Goal: Find specific page/section: Find specific page/section

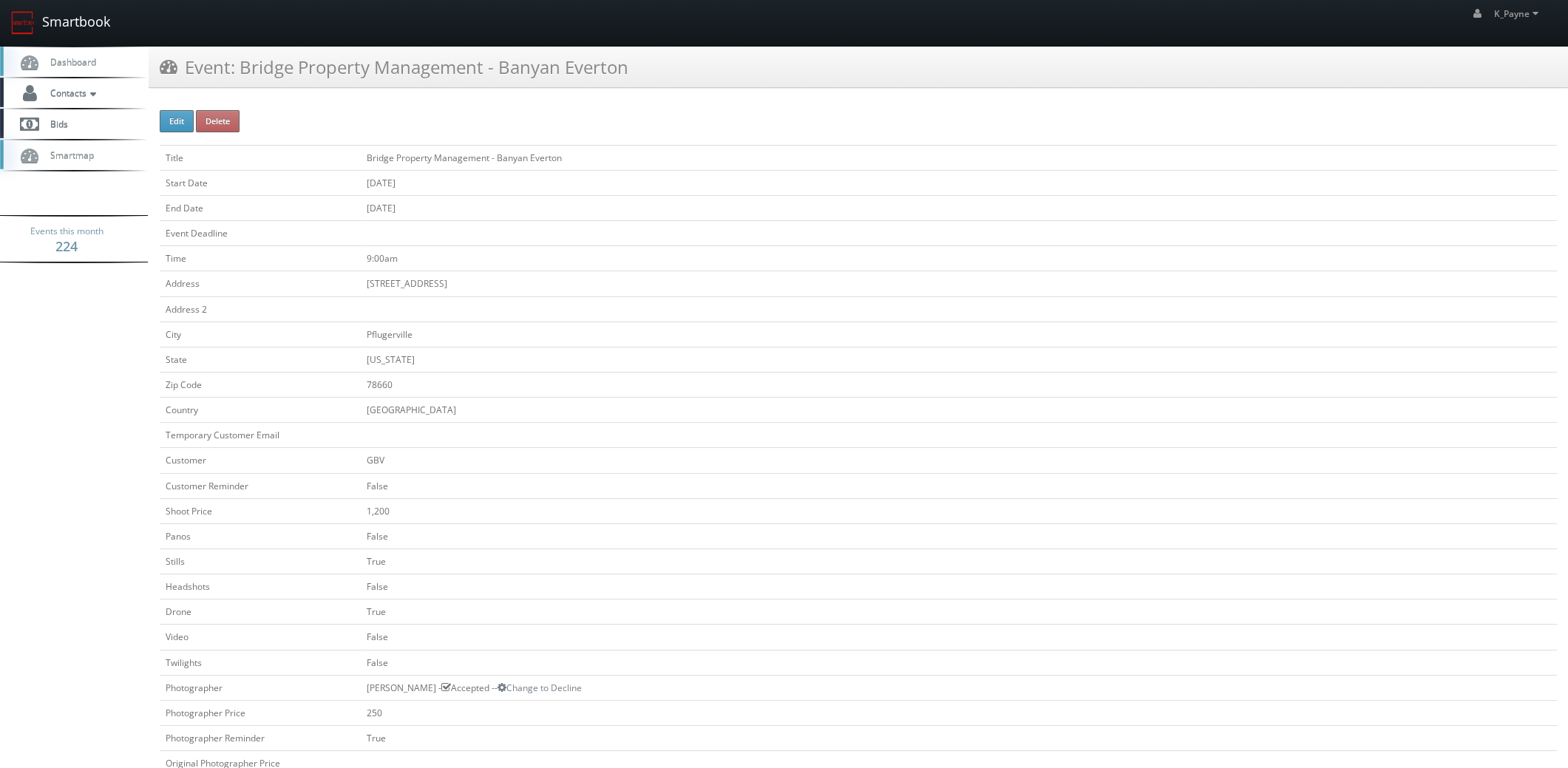
click at [59, 14] on link "Smartbook" at bounding box center [61, 23] width 122 height 46
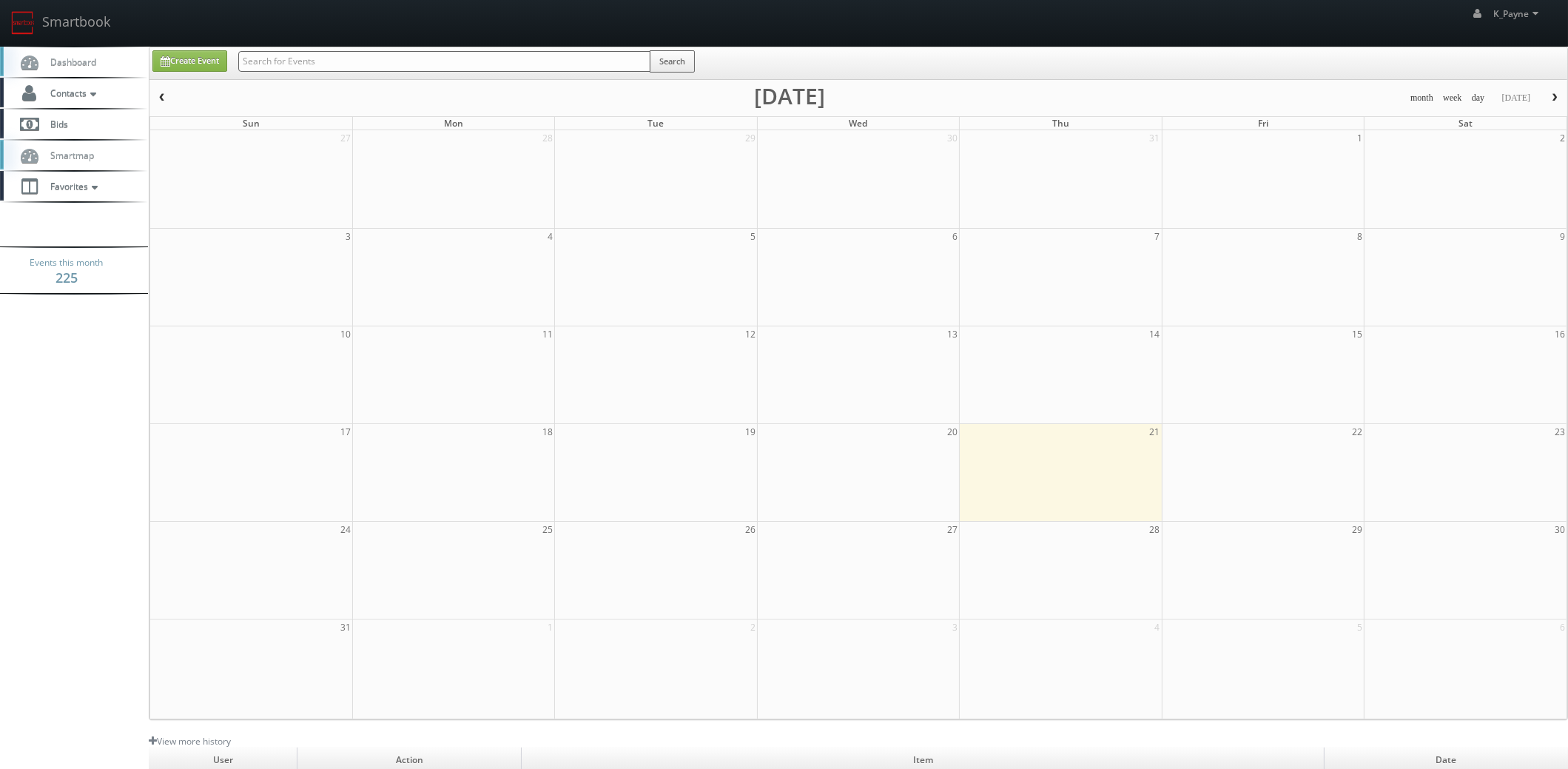
click at [421, 62] on input "text" at bounding box center [444, 62] width 412 height 21
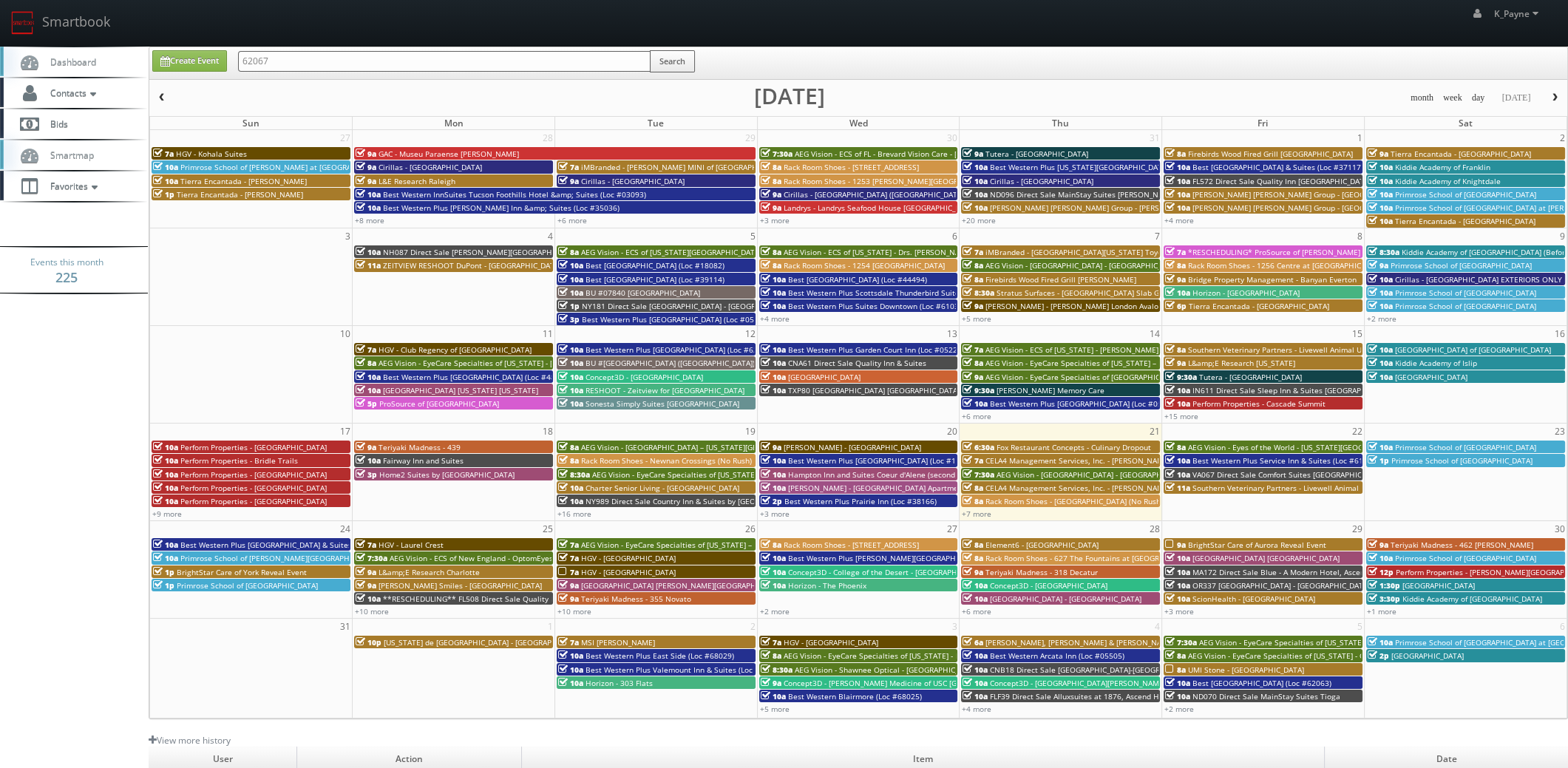
type input "62067"
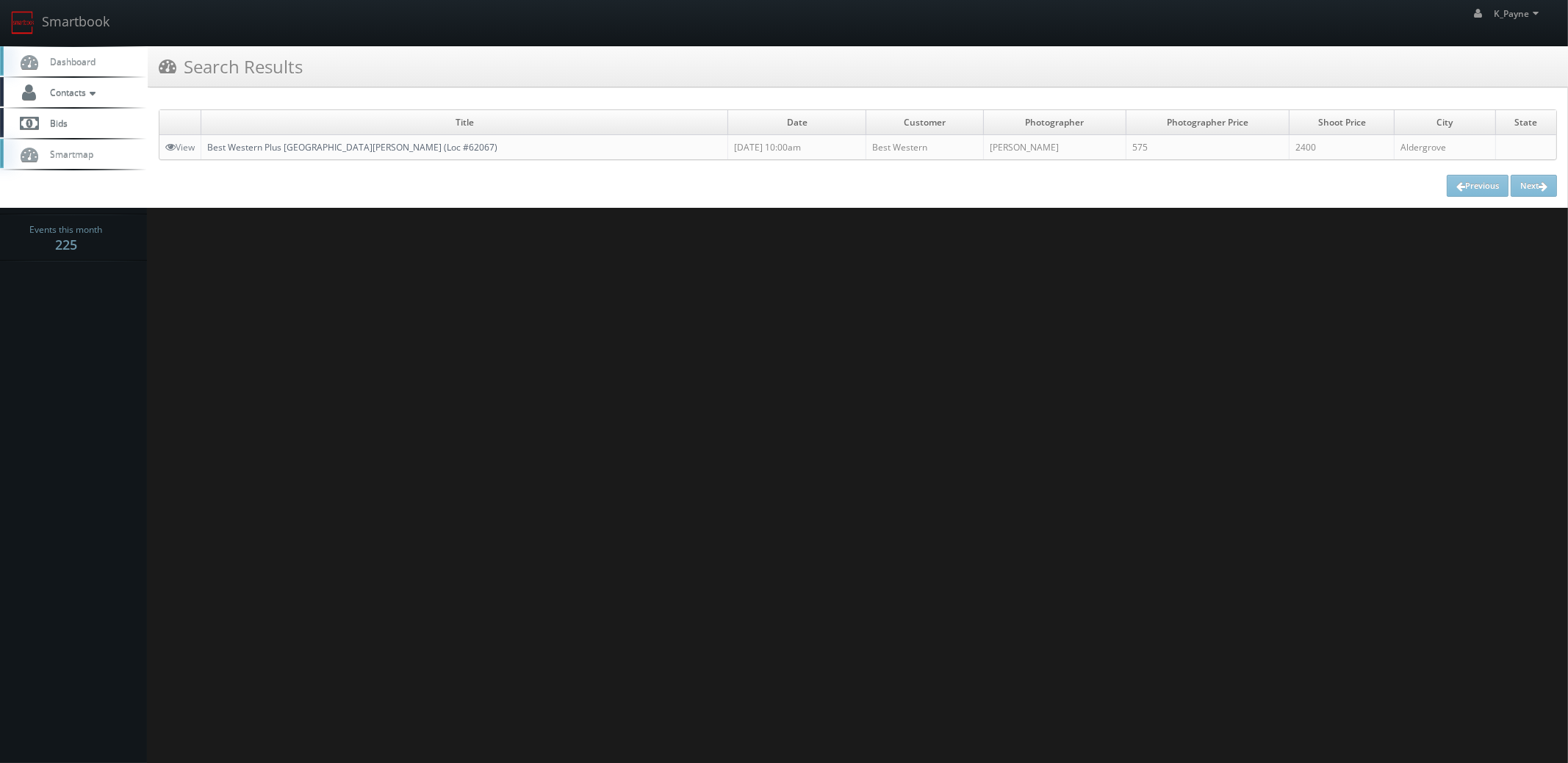
click at [359, 145] on link "Best Western Plus Country Meadows Inn (Loc #62067)" at bounding box center [352, 147] width 290 height 13
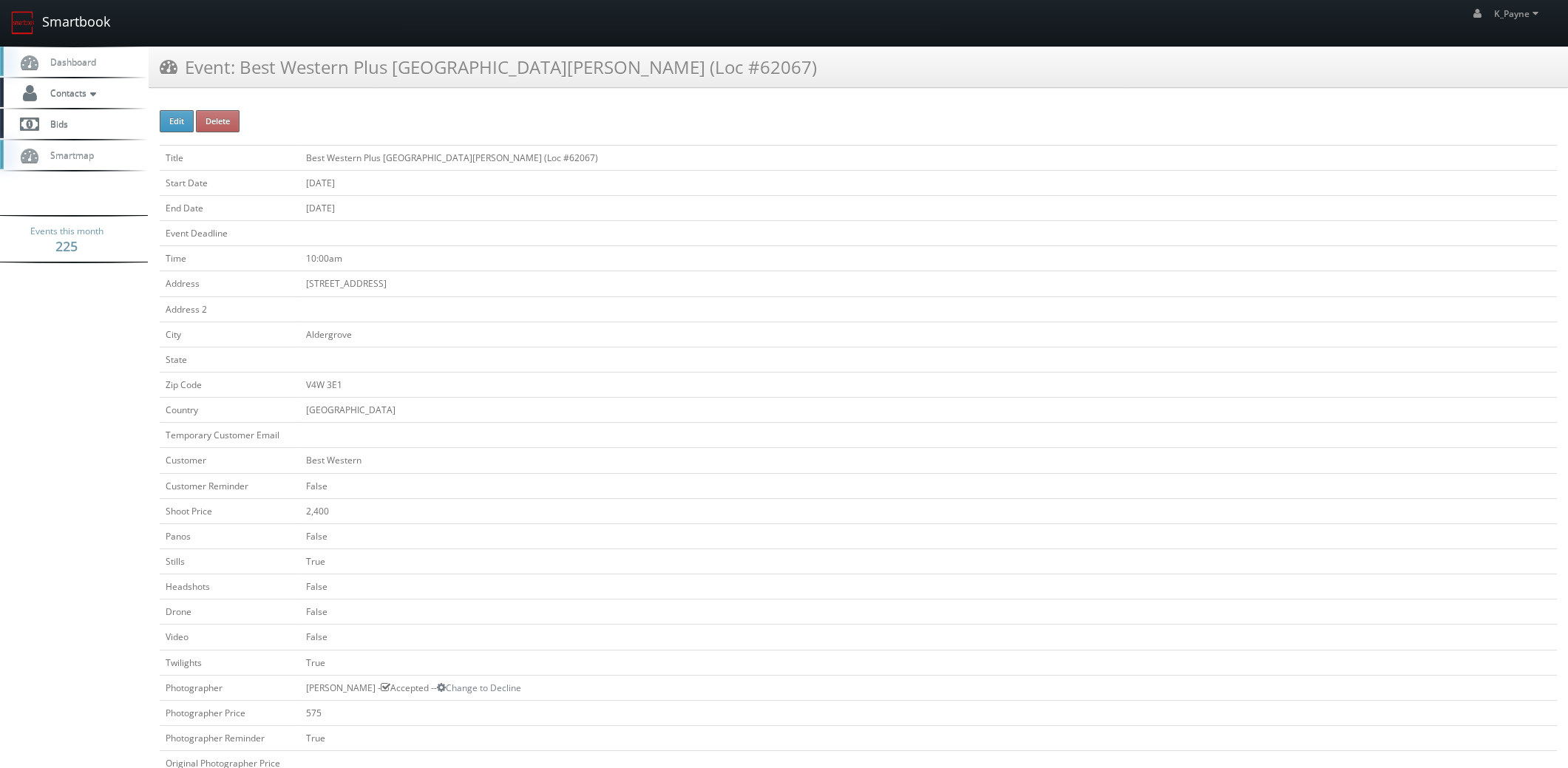
click at [74, 23] on link "Smartbook" at bounding box center [61, 23] width 122 height 46
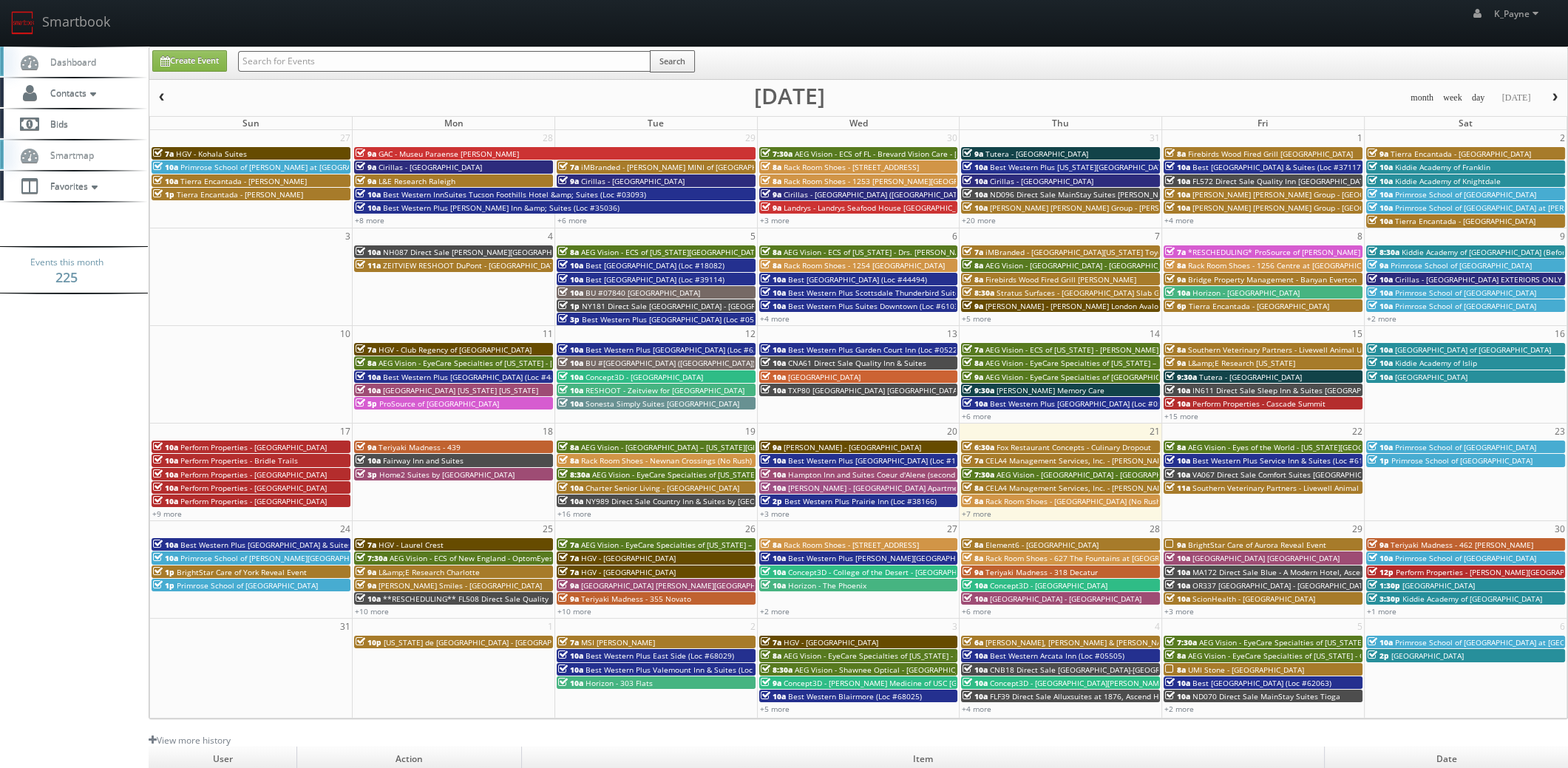
click at [290, 66] on input "text" at bounding box center [444, 62] width 413 height 21
type input "33167"
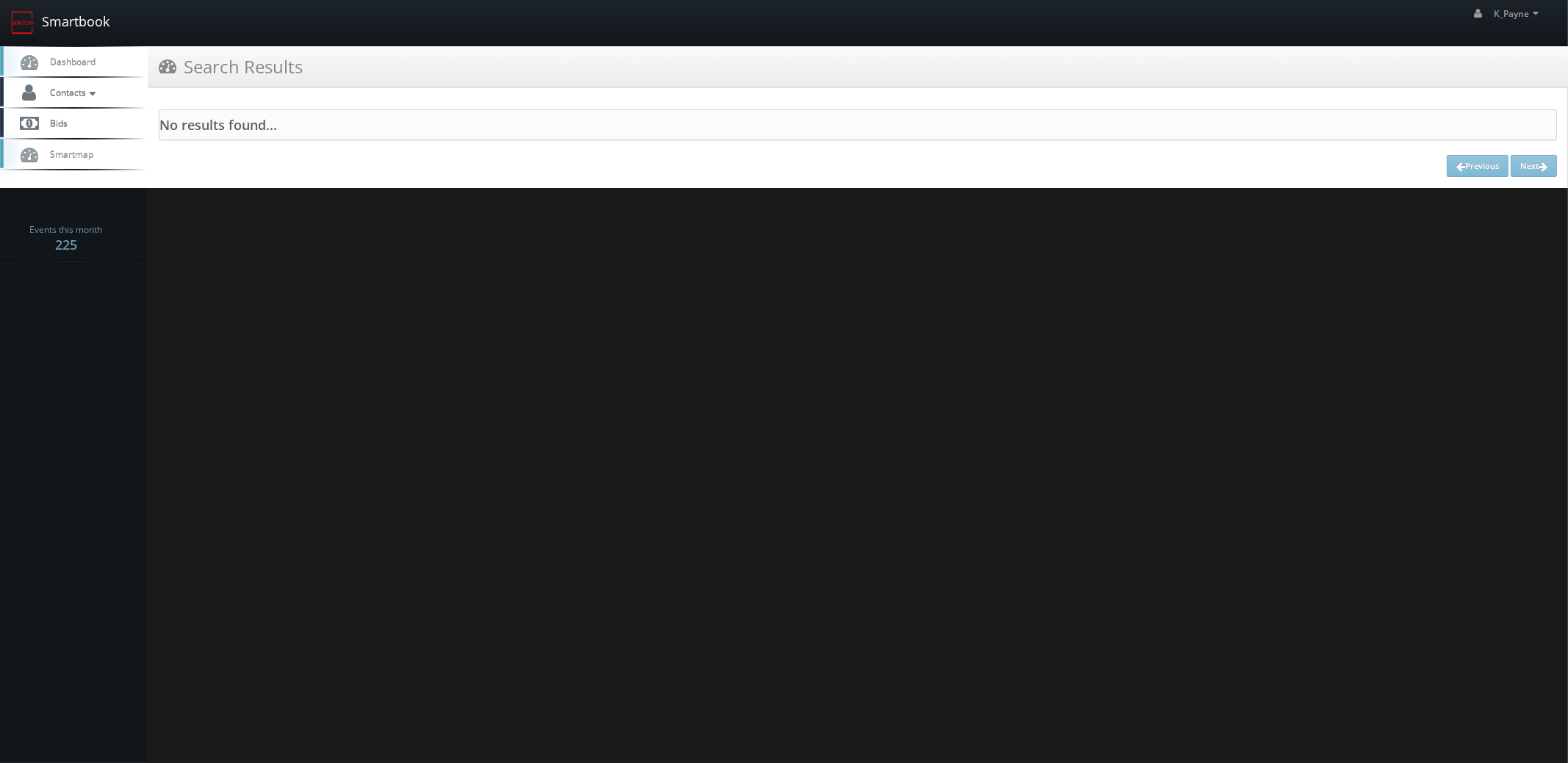
click at [89, 25] on link "Smartbook" at bounding box center [60, 22] width 121 height 45
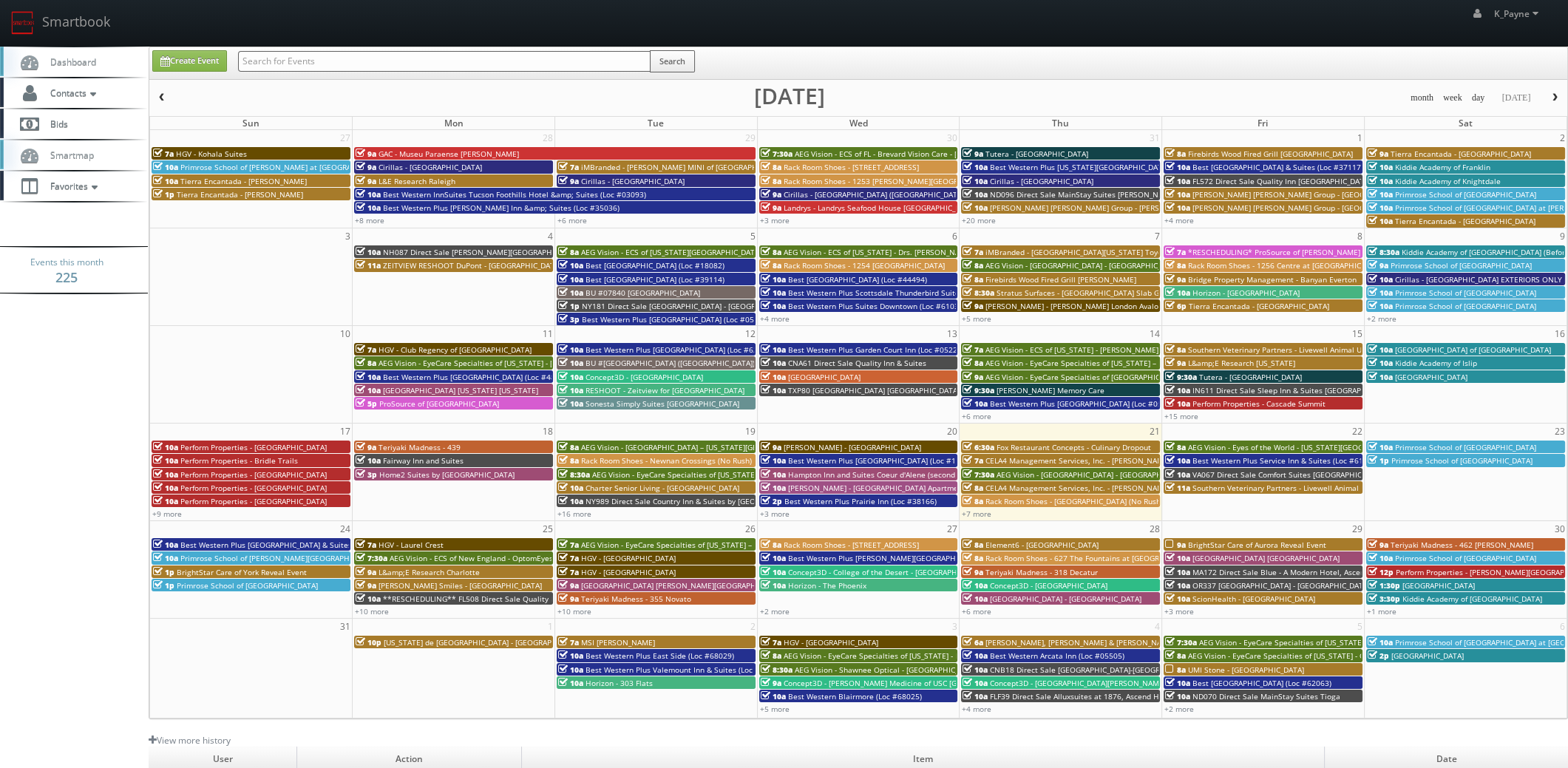
click at [309, 66] on input "text" at bounding box center [444, 62] width 413 height 21
type input "33167"
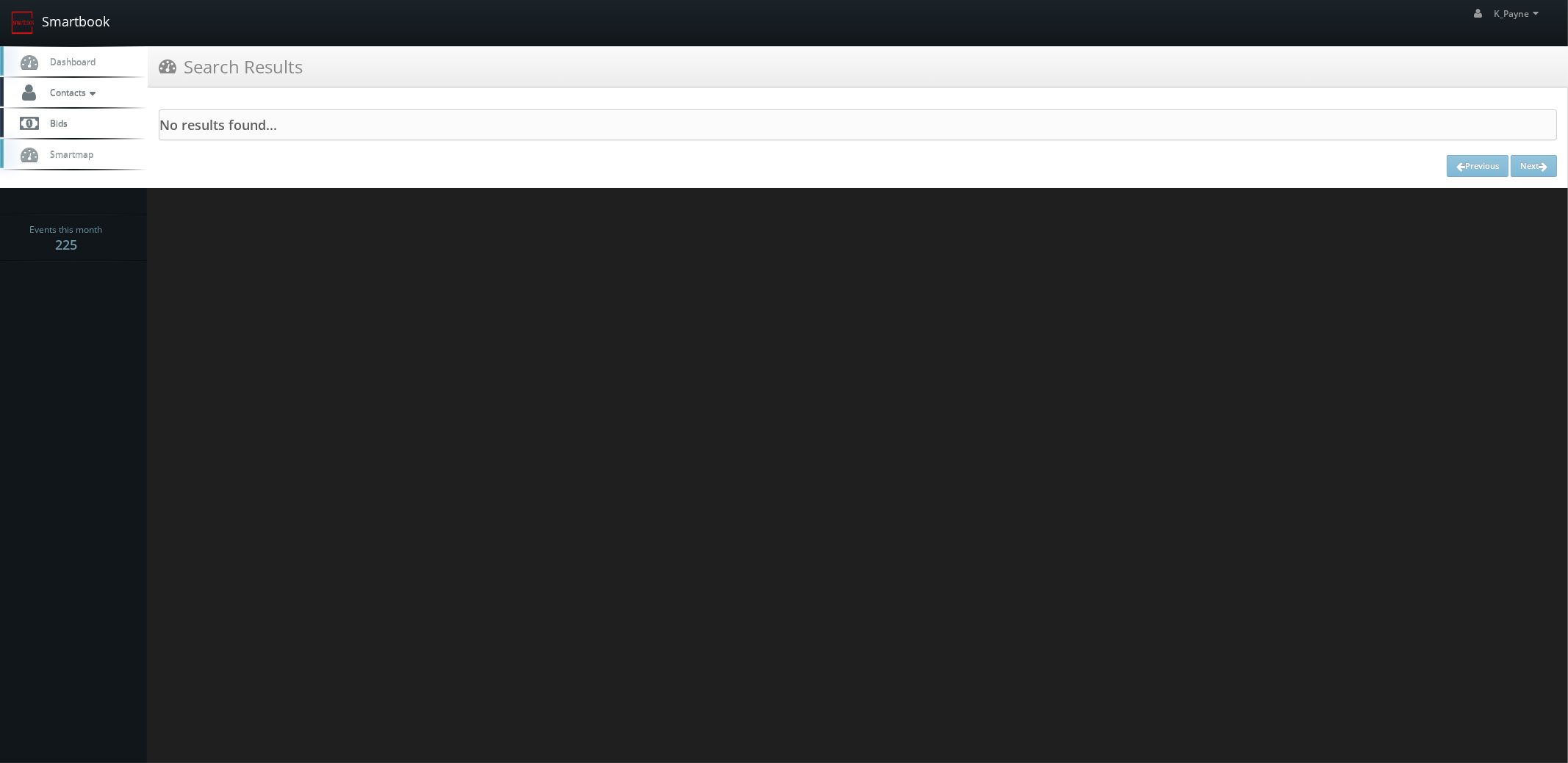
click at [95, 23] on link "Smartbook" at bounding box center [60, 22] width 121 height 45
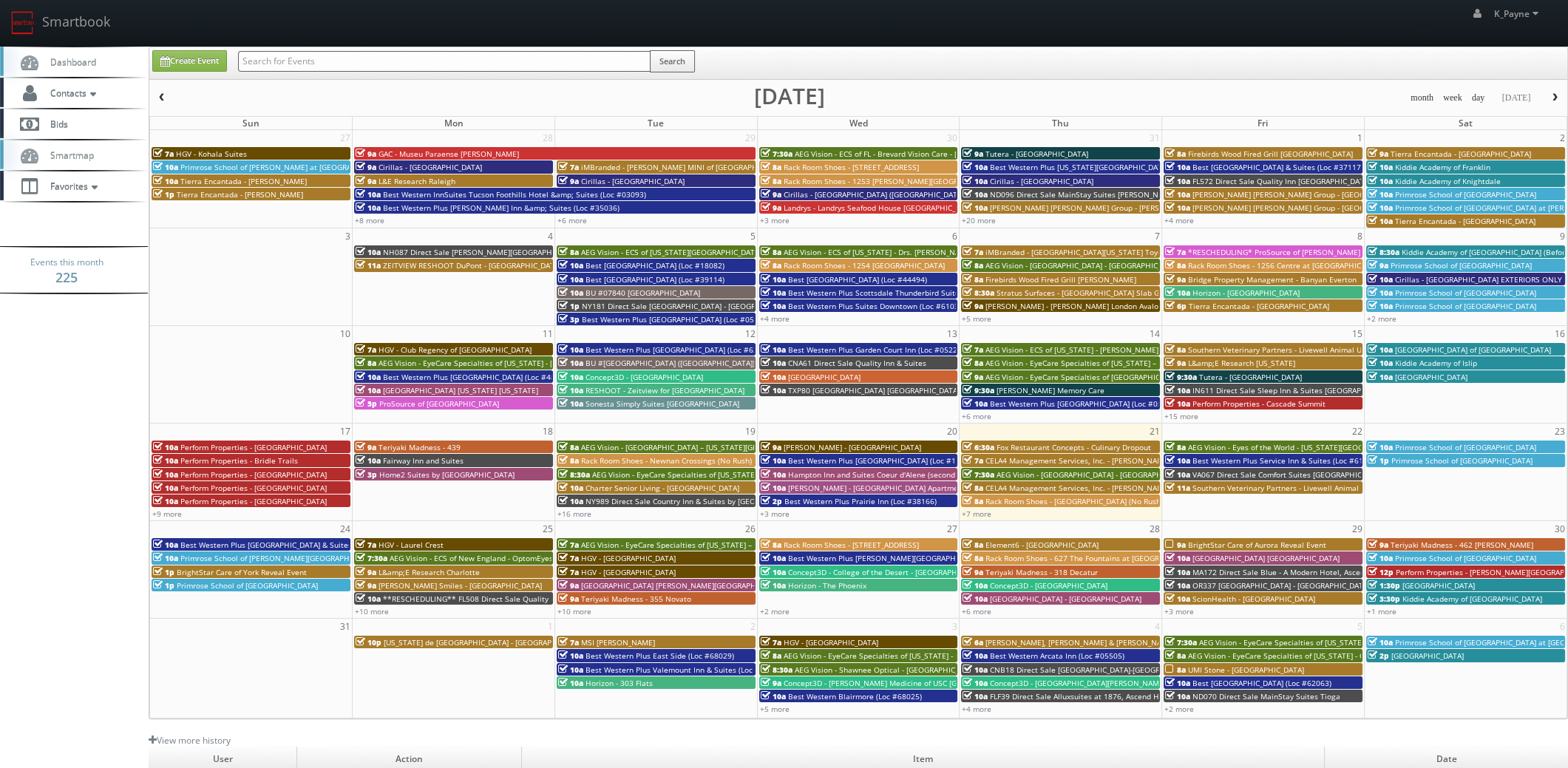
click at [293, 62] on input "text" at bounding box center [444, 62] width 413 height 21
type input "33157"
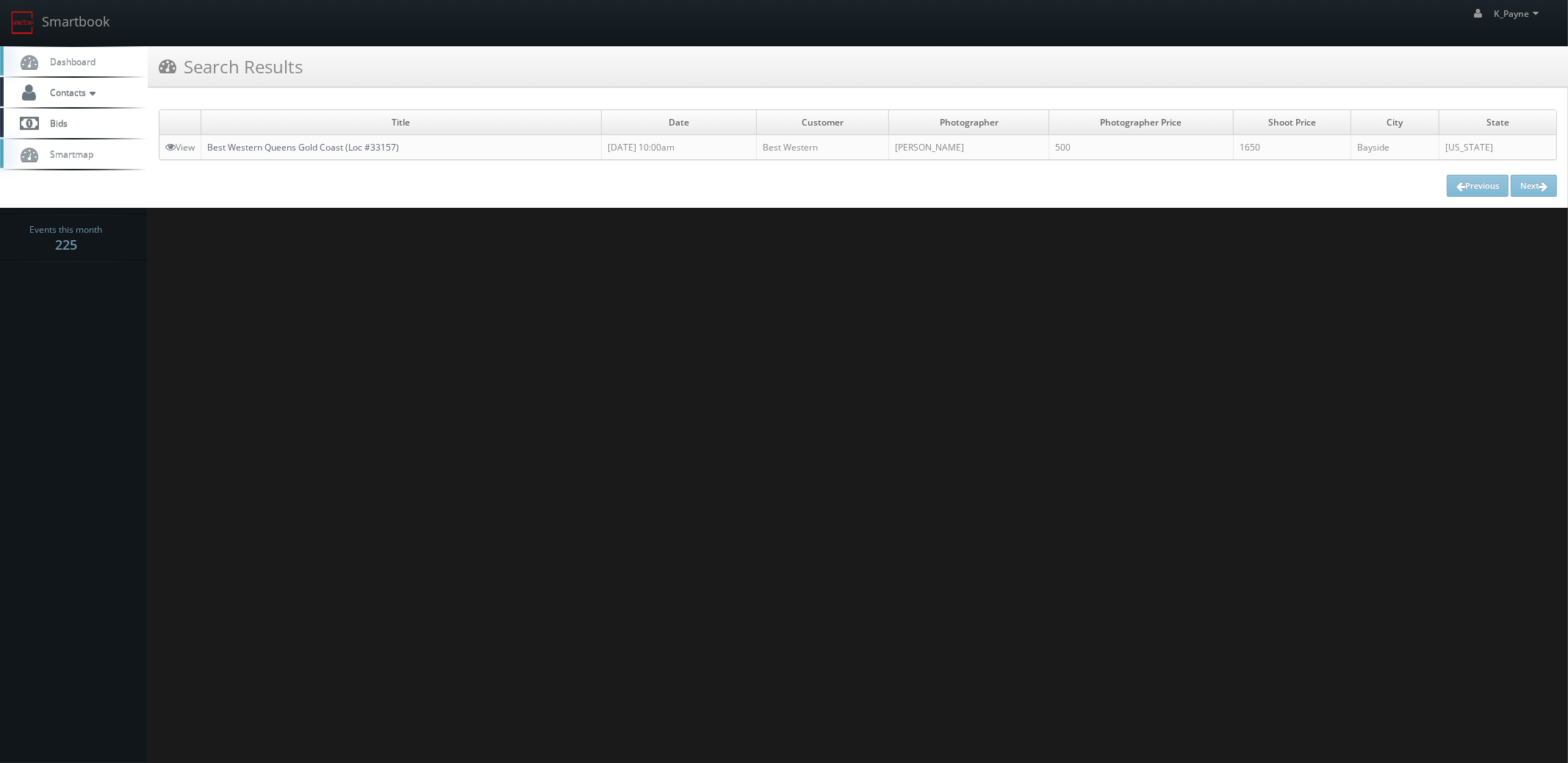
click at [374, 148] on link "Best Western Queens Gold Coast (Loc #33157)" at bounding box center [303, 147] width 192 height 13
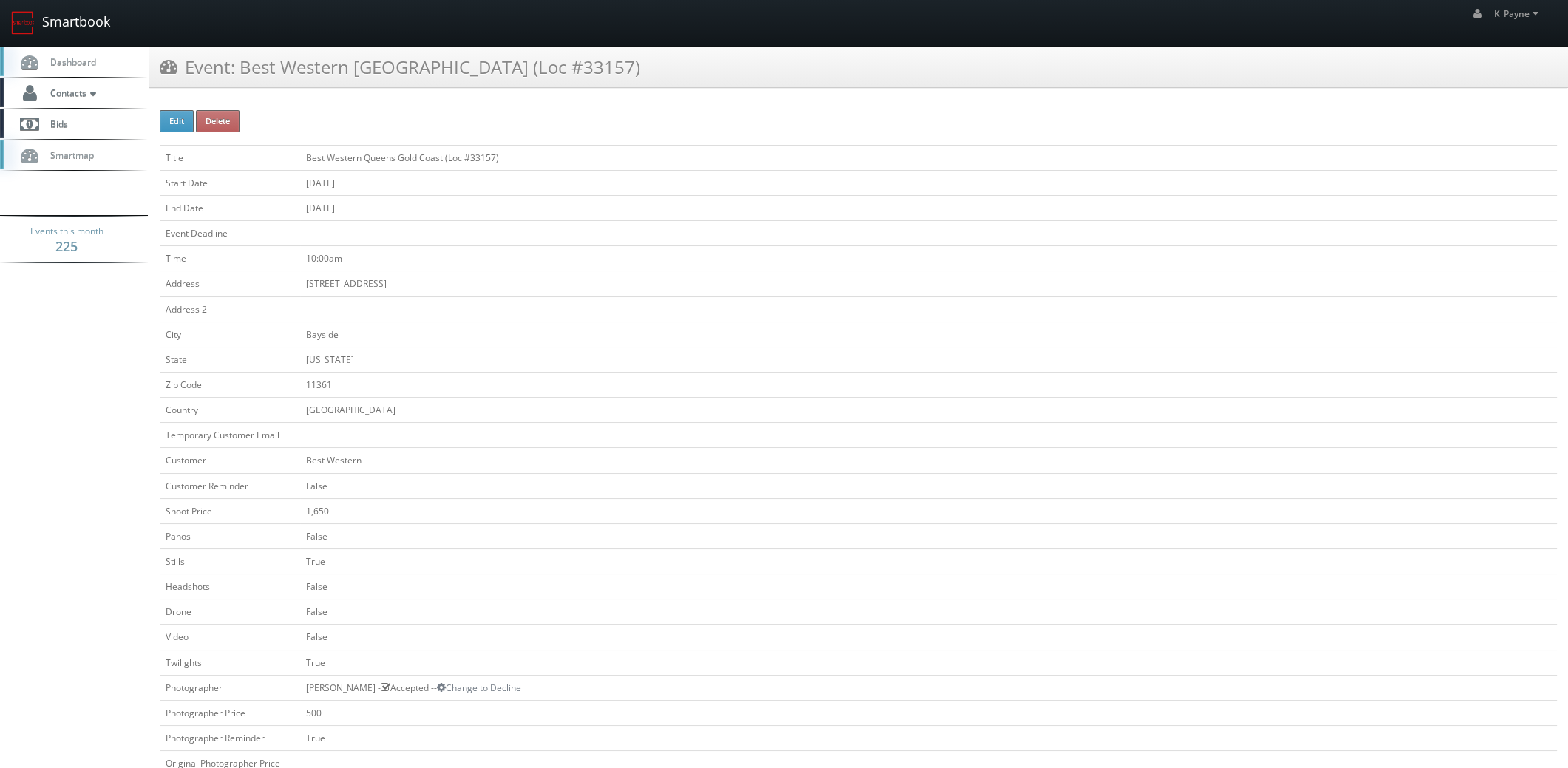
click at [54, 8] on link "Smartbook" at bounding box center [61, 23] width 122 height 46
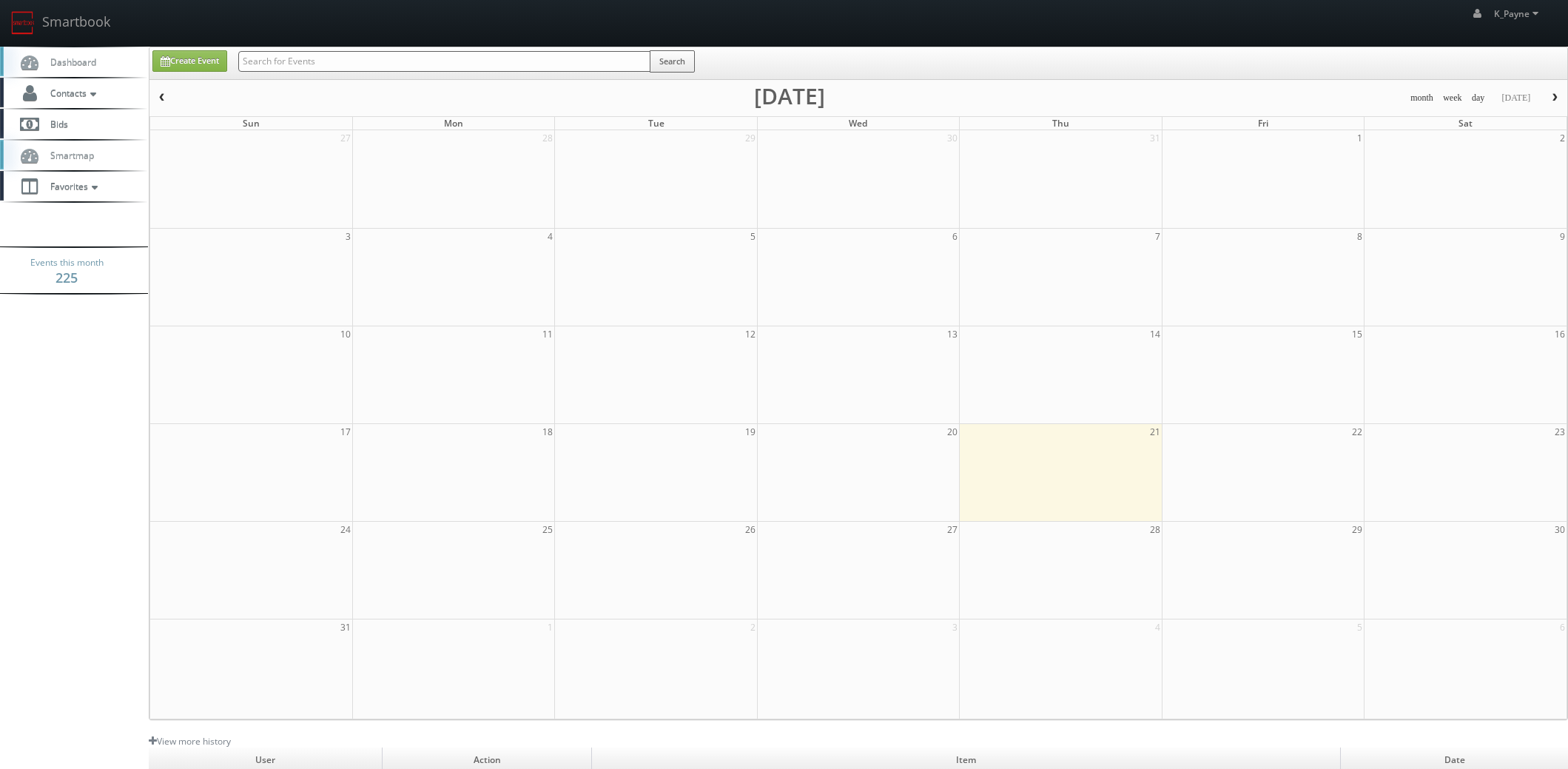
click at [260, 63] on input "text" at bounding box center [444, 62] width 412 height 21
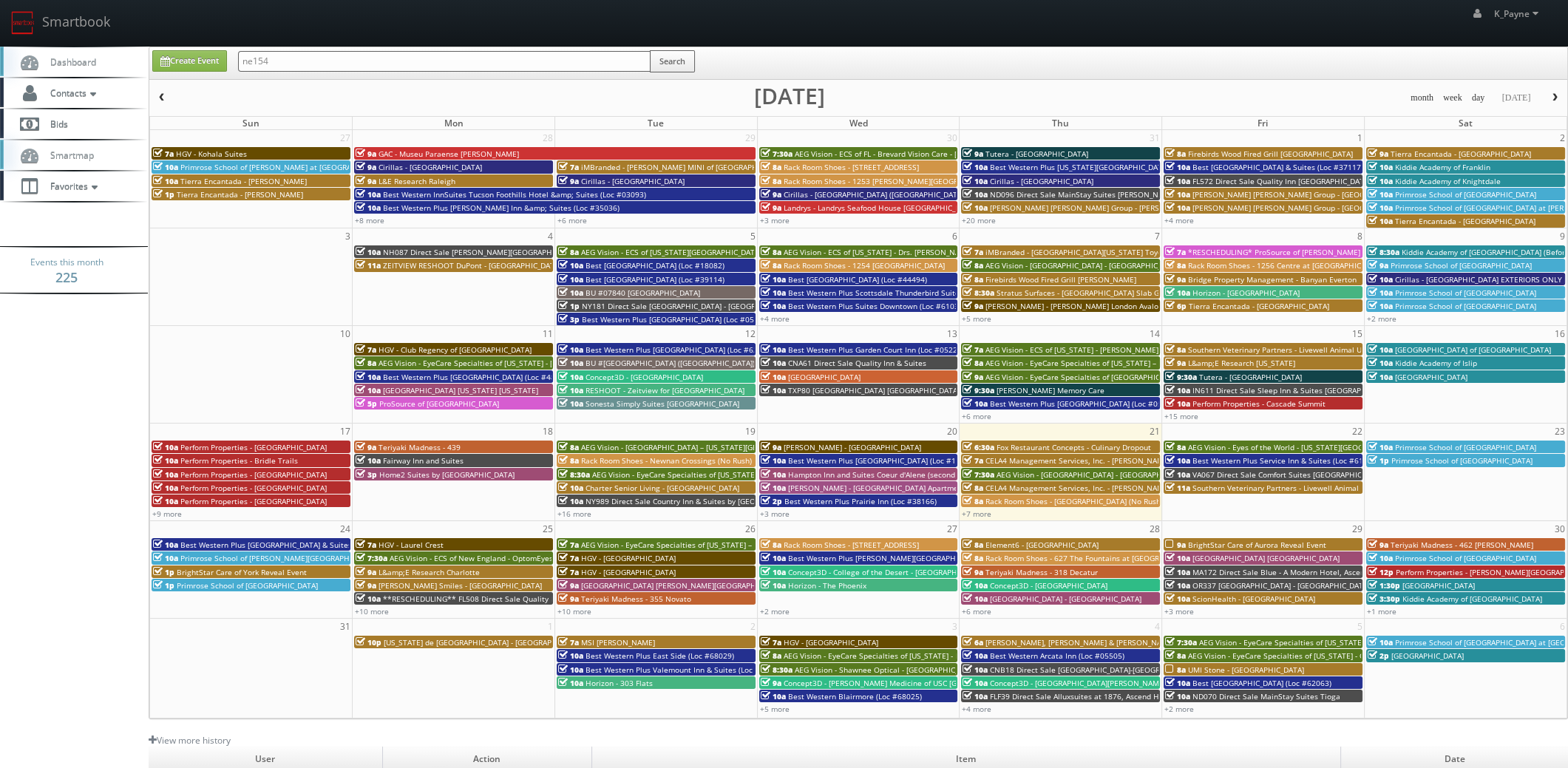
type input "ne154"
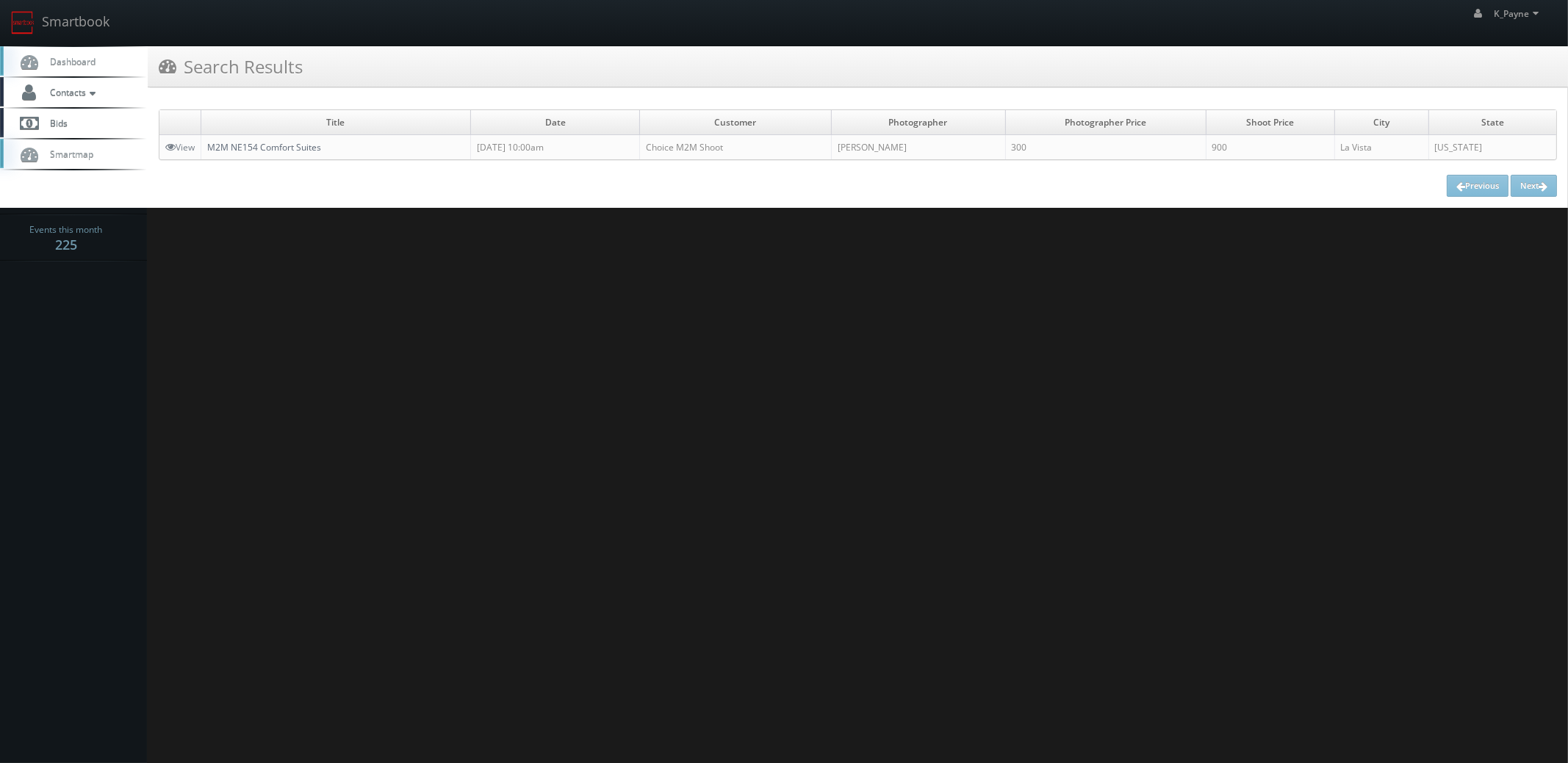
click at [301, 144] on link "M2M NE154 Comfort Suites" at bounding box center [264, 147] width 114 height 13
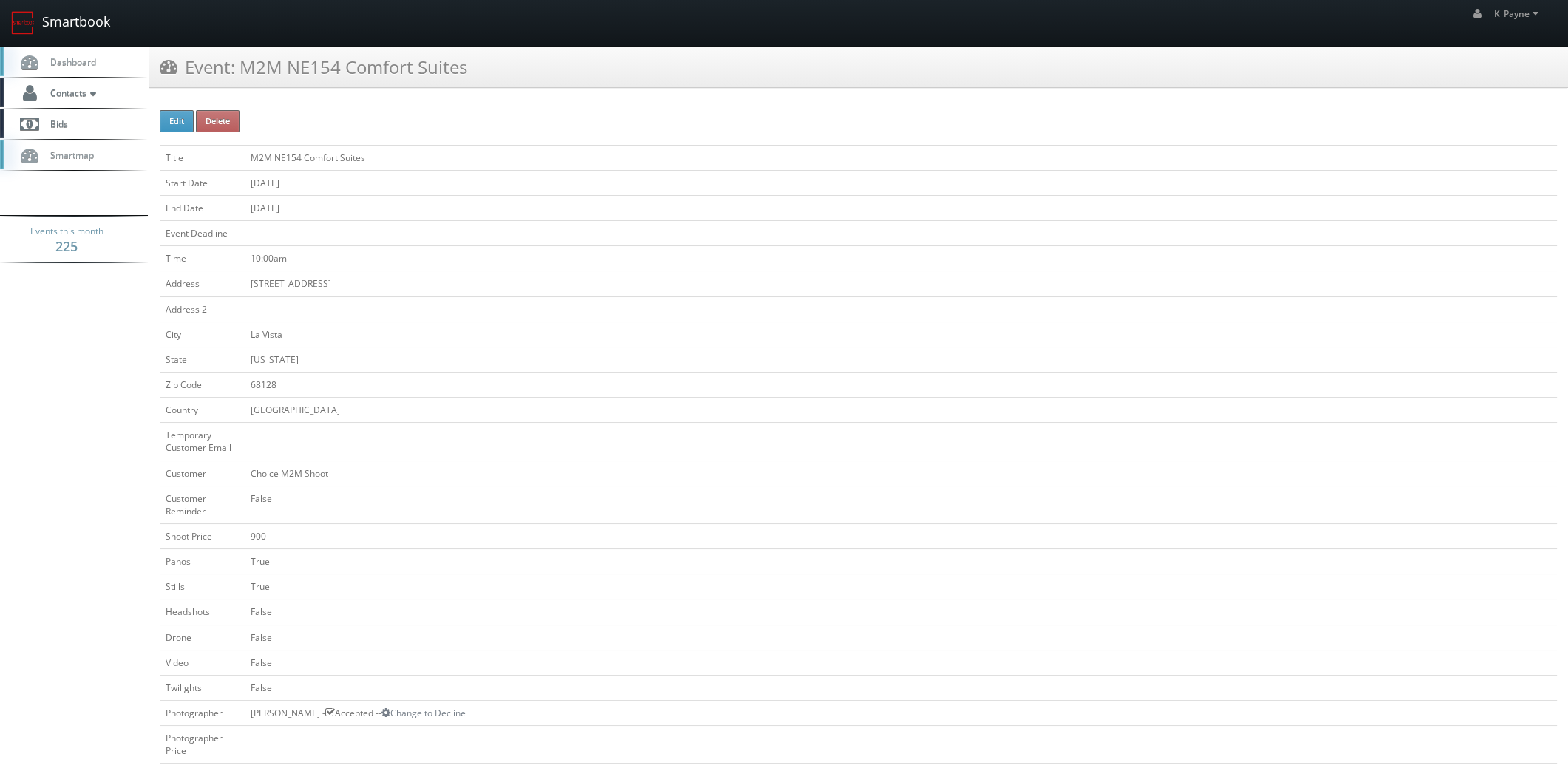
click at [85, 23] on link "Smartbook" at bounding box center [61, 23] width 122 height 46
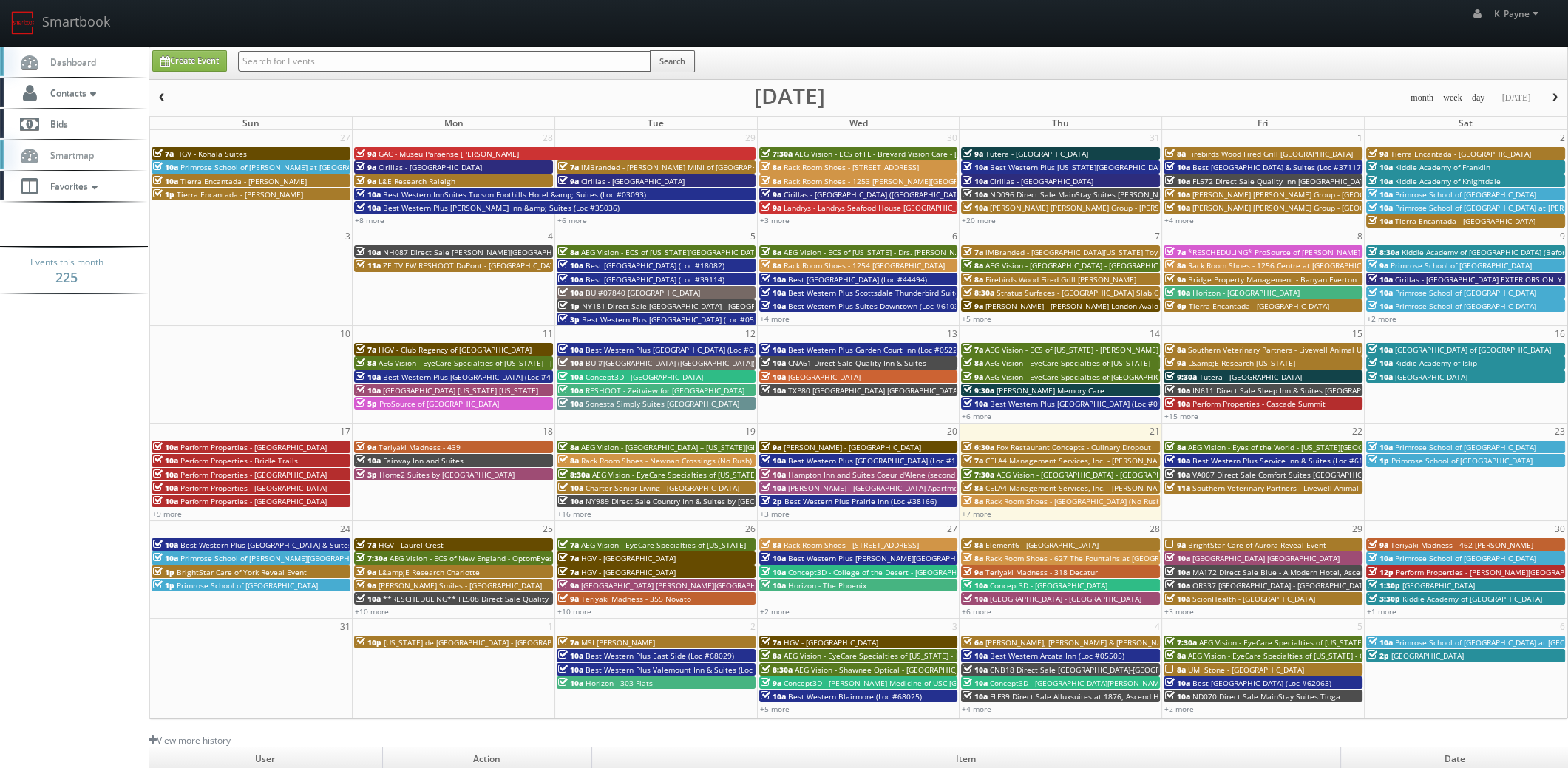
click at [330, 61] on input "text" at bounding box center [444, 62] width 413 height 21
type input "ne184"
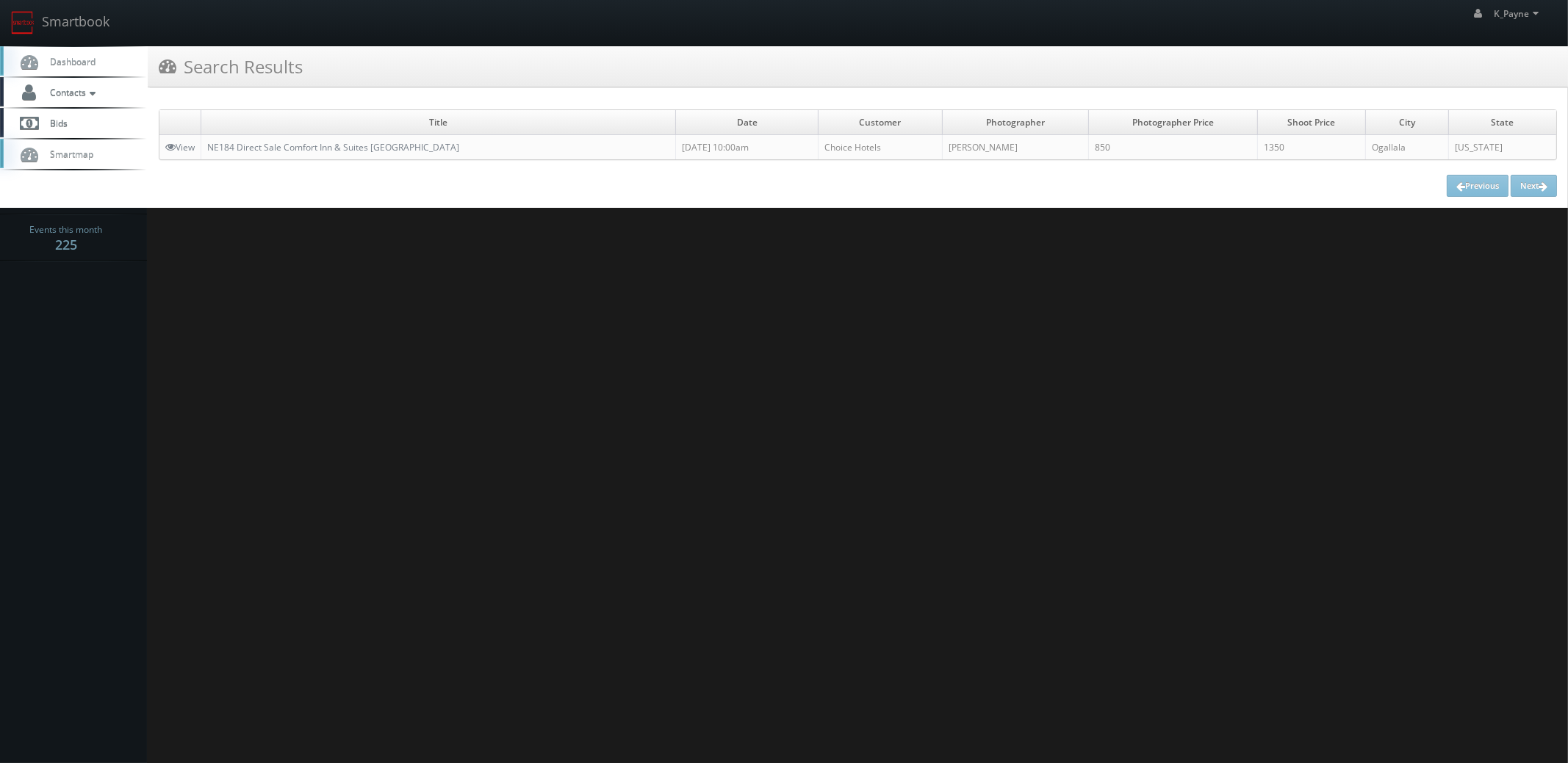
click at [323, 154] on td "NE184 Direct Sale Comfort Inn & Suites [GEOGRAPHIC_DATA]" at bounding box center [439, 147] width 474 height 25
click at [331, 151] on link "NE184 Direct Sale Comfort Inn & Suites [GEOGRAPHIC_DATA]" at bounding box center [333, 147] width 252 height 13
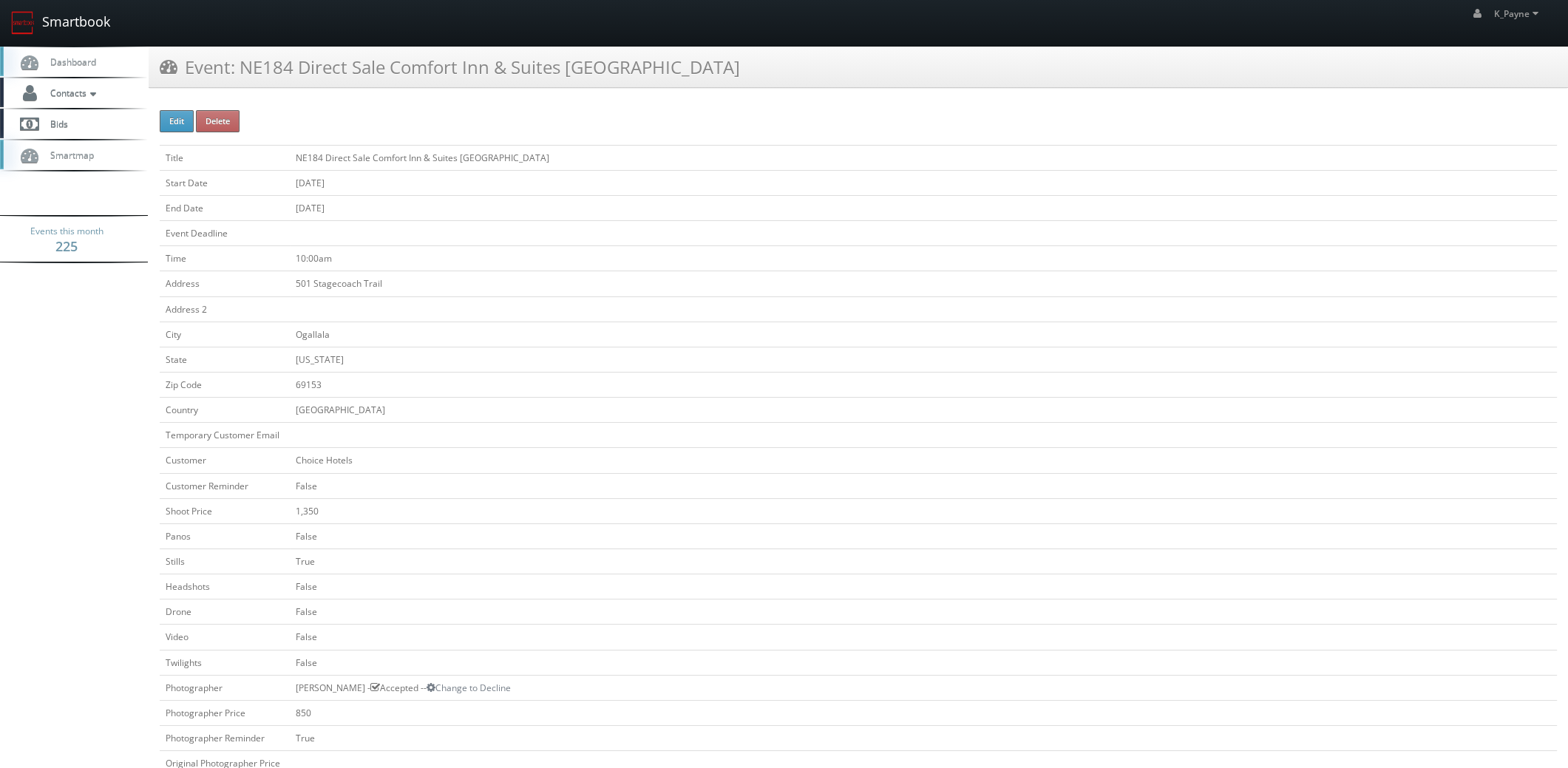
click at [71, 20] on link "Smartbook" at bounding box center [61, 23] width 122 height 46
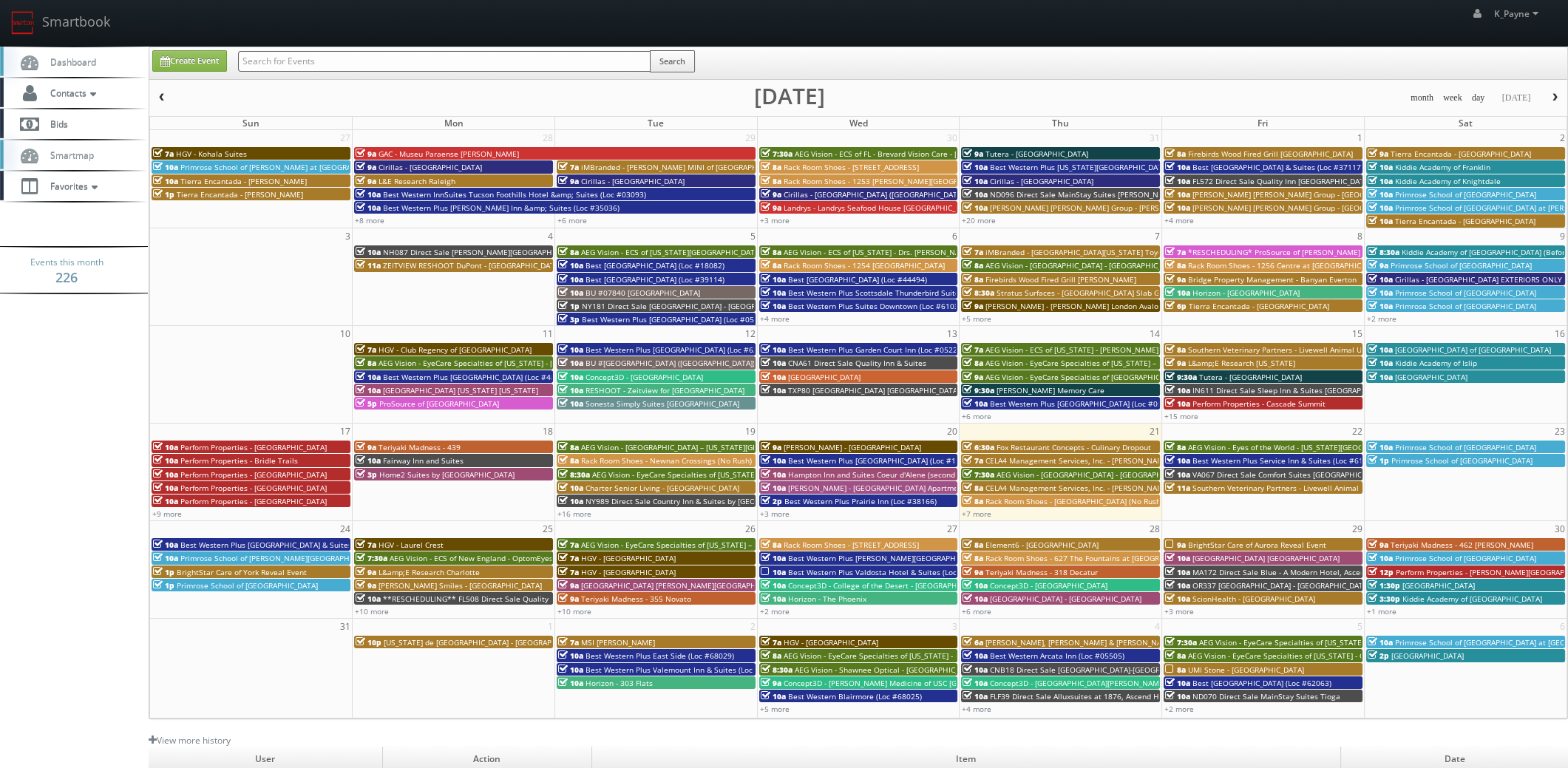
click at [315, 62] on input "text" at bounding box center [444, 62] width 413 height 21
type input "flk88"
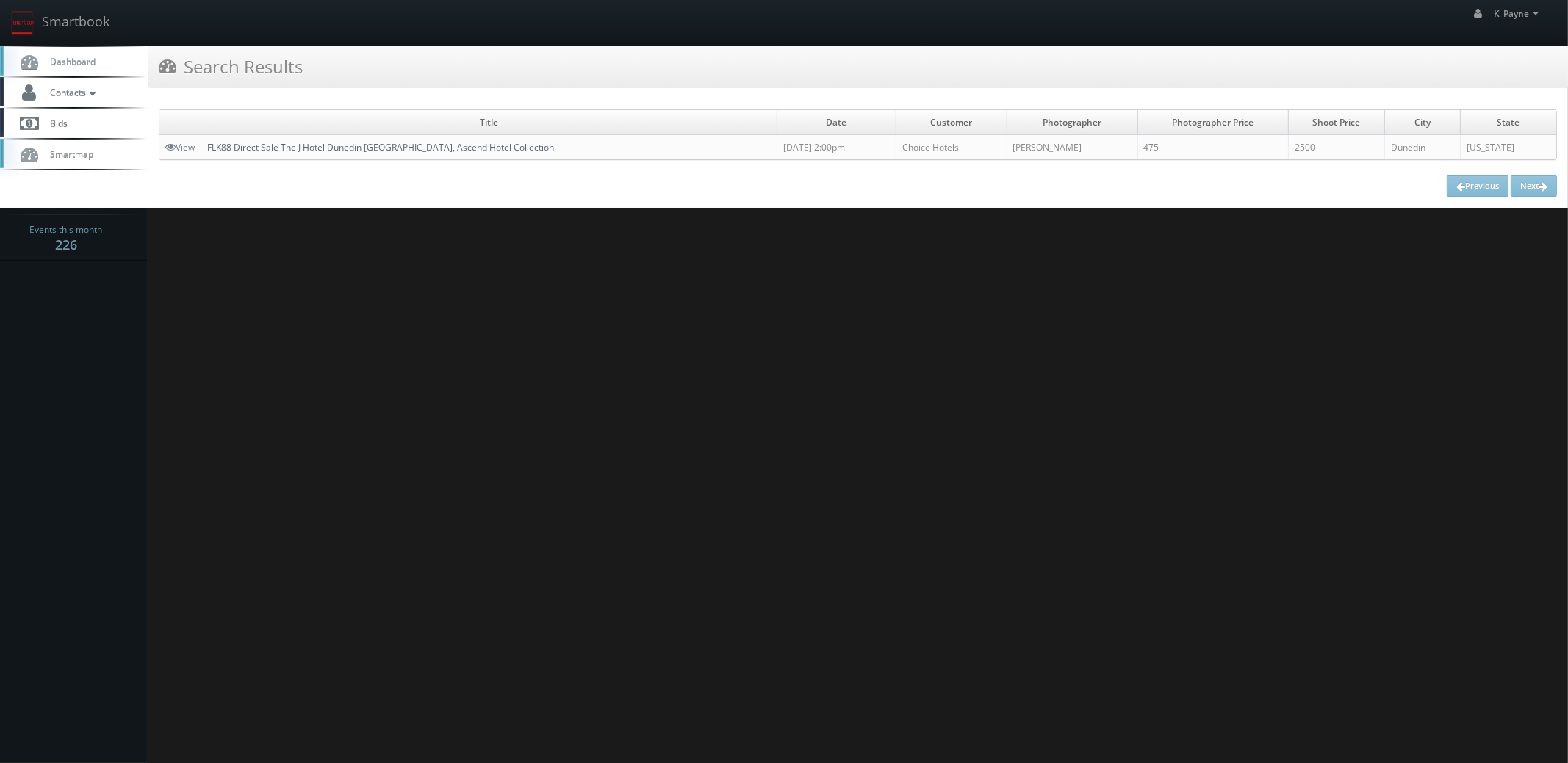
click at [404, 151] on link "FLK88 Direct Sale The J Hotel Dunedin [GEOGRAPHIC_DATA], Ascend Hotel Collection" at bounding box center [380, 147] width 347 height 13
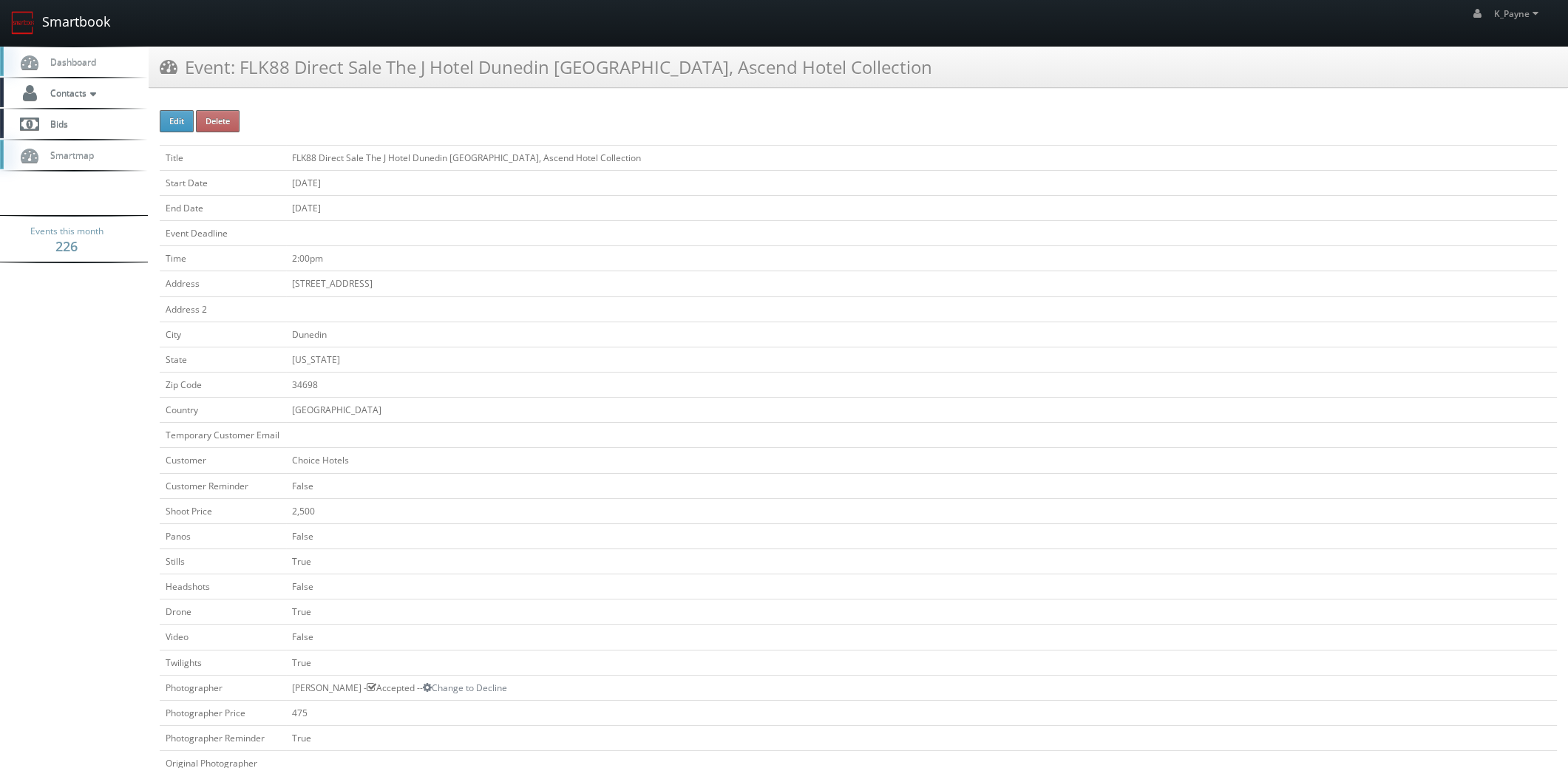
click at [92, 29] on link "Smartbook" at bounding box center [61, 23] width 122 height 46
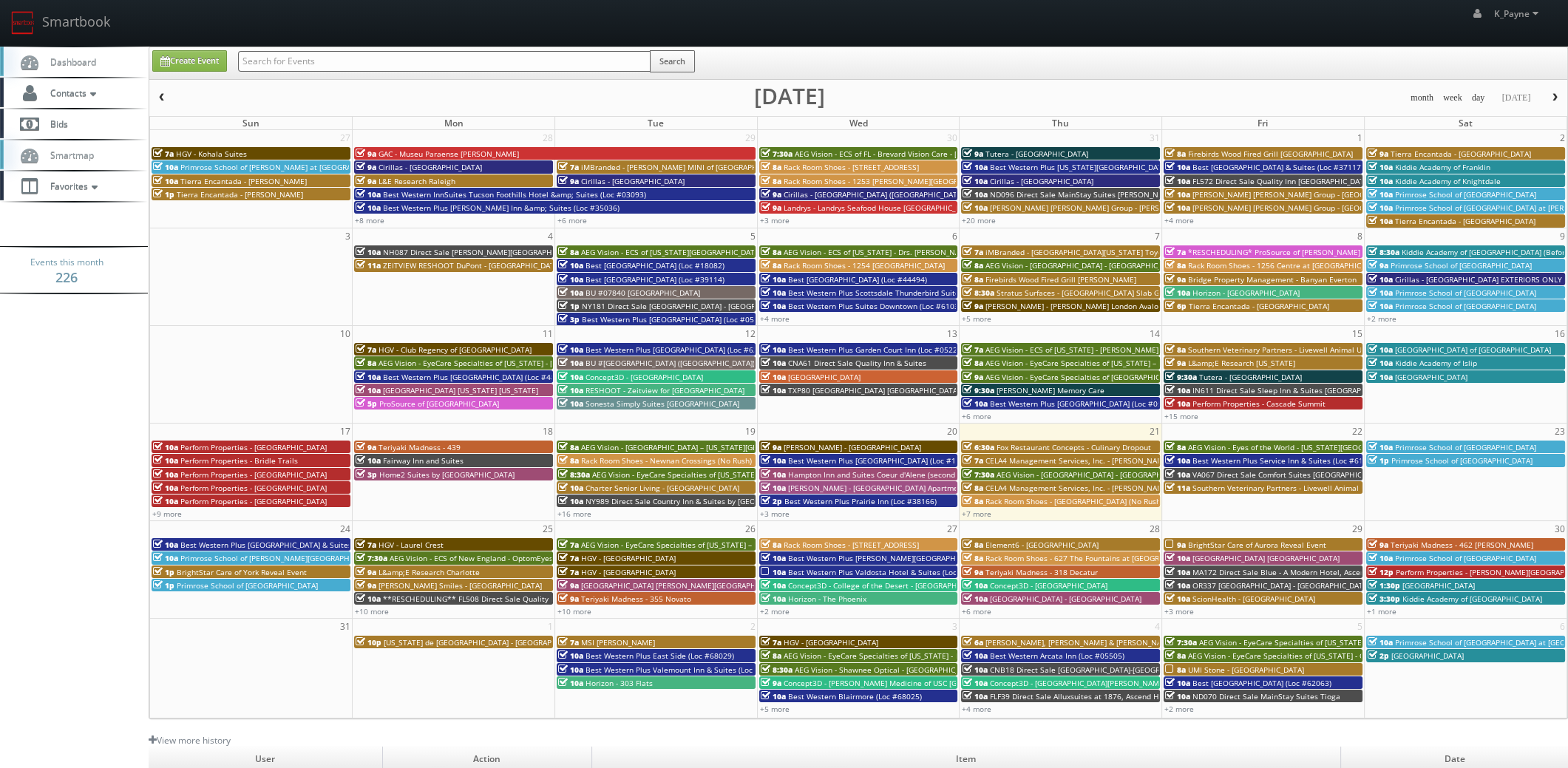
click at [324, 61] on input "text" at bounding box center [444, 62] width 413 height 21
type input "kushner"
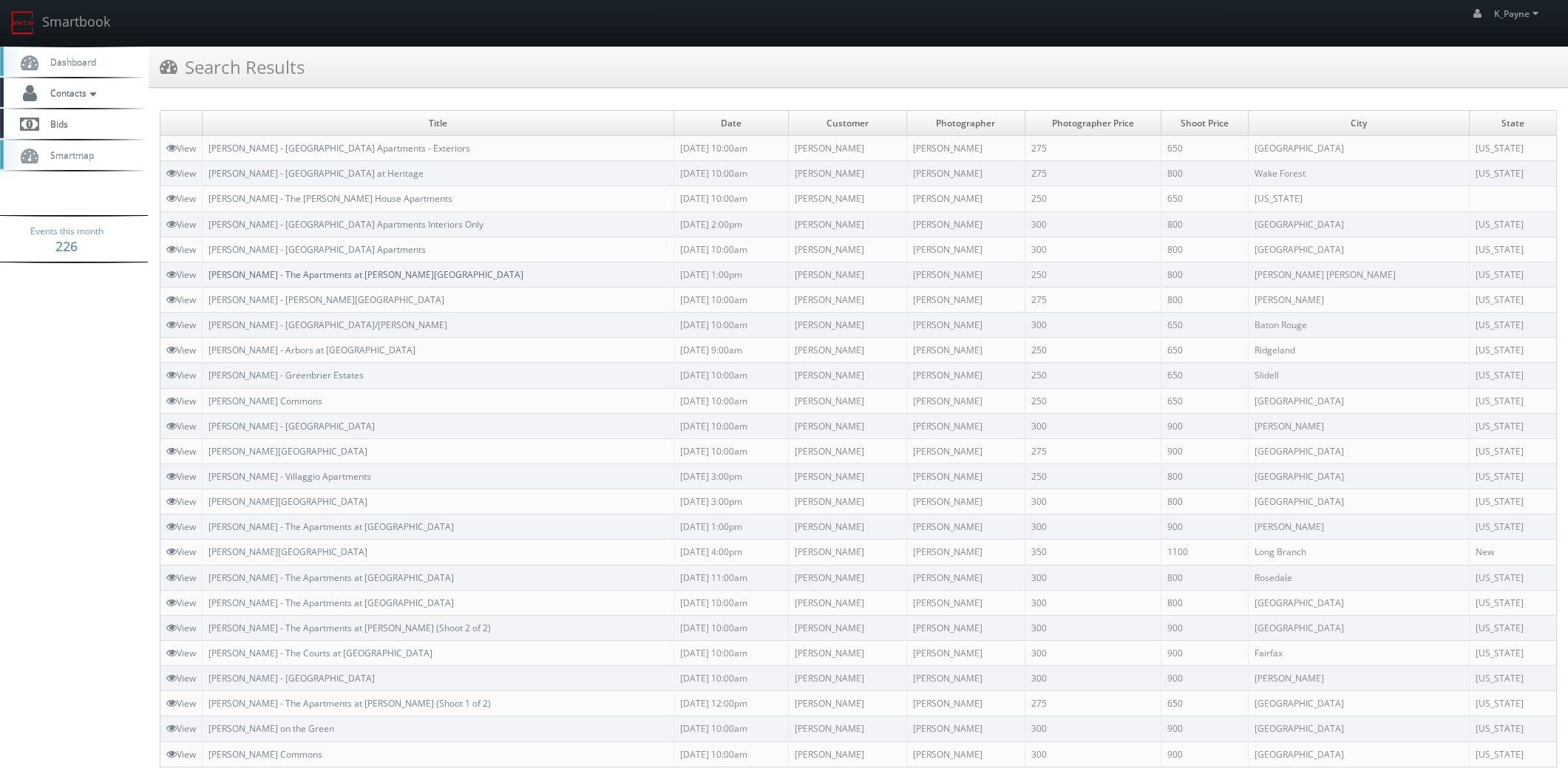
click at [364, 272] on link "[PERSON_NAME] - The Apartments at [PERSON_NAME][GEOGRAPHIC_DATA]" at bounding box center [366, 275] width 315 height 13
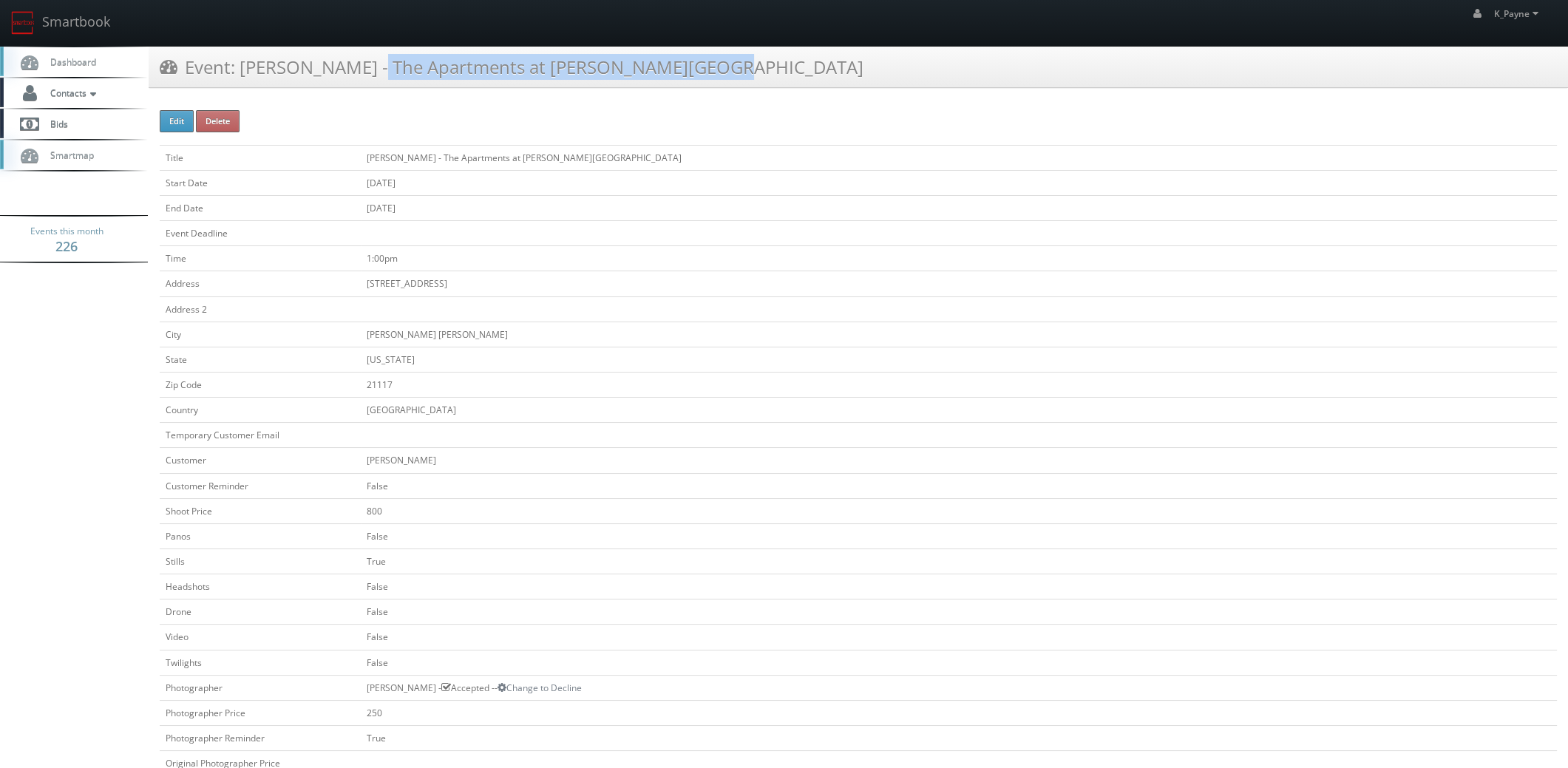
drag, startPoint x: 621, startPoint y: 68, endPoint x: 244, endPoint y: 82, distance: 377.3
click at [244, 82] on div "Event: Kushner - The Apartments at Owings Run" at bounding box center [858, 67] width 1419 height 41
copy h3 "[PERSON_NAME] - The Apartments at [PERSON_NAME][GEOGRAPHIC_DATA]"
